Goal: Task Accomplishment & Management: Use online tool/utility

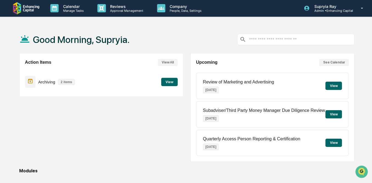
click at [171, 81] on button "View" at bounding box center [169, 82] width 16 height 8
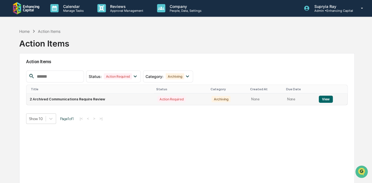
click at [91, 102] on td "2 Archived Communications Require Review" at bounding box center [90, 100] width 127 height 12
click at [319, 99] on button "View" at bounding box center [325, 99] width 14 height 7
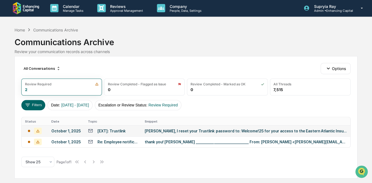
click at [165, 131] on div "[PERSON_NAME], I reset your Trustlink password to: Welcome!25 for your access t…" at bounding box center [245, 131] width 202 height 4
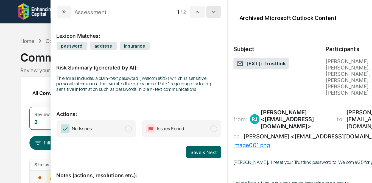
click at [157, 8] on icon "modal" at bounding box center [157, 9] width 4 height 4
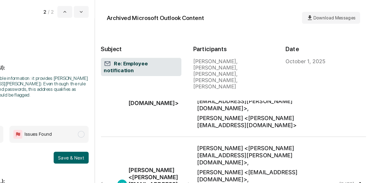
scroll to position [18, 0]
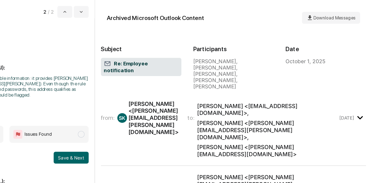
click at [263, 77] on div "from: SK [PERSON_NAME] <[PERSON_NAME][EMAIL_ADDRESS][PERSON_NAME][DOMAIN_NAME]>…" at bounding box center [259, 87] width 175 height 59
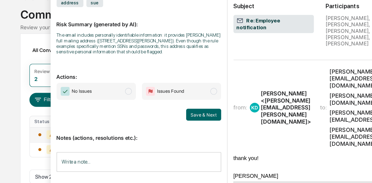
scroll to position [108, 0]
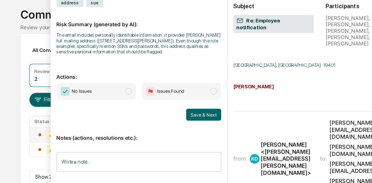
click at [95, 101] on span "modal" at bounding box center [94, 99] width 5 height 5
click at [152, 117] on button "Save & Next" at bounding box center [150, 116] width 26 height 9
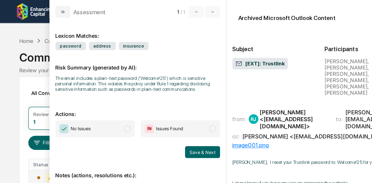
click at [10, 33] on div "Calendar Manage Tasks Reviews Approval Management Company People, Data, Setting…" at bounding box center [186, 91] width 372 height 183
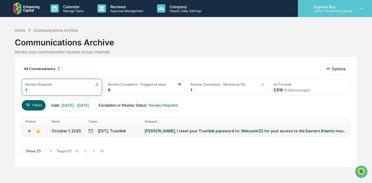
click at [331, 7] on p "Supryia Ray" at bounding box center [330, 6] width 43 height 5
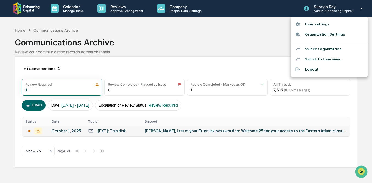
click at [321, 51] on li "Switch Organization" at bounding box center [328, 49] width 77 height 10
